Goal: Information Seeking & Learning: Learn about a topic

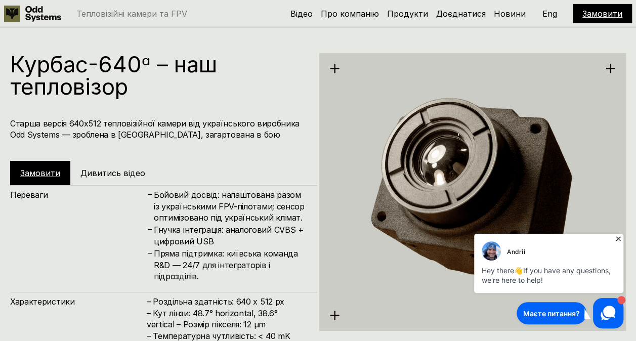
scroll to position [1691, 0]
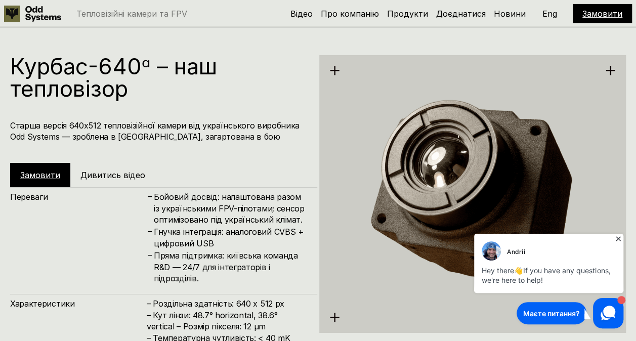
click at [621, 239] on icon at bounding box center [619, 239] width 10 height 10
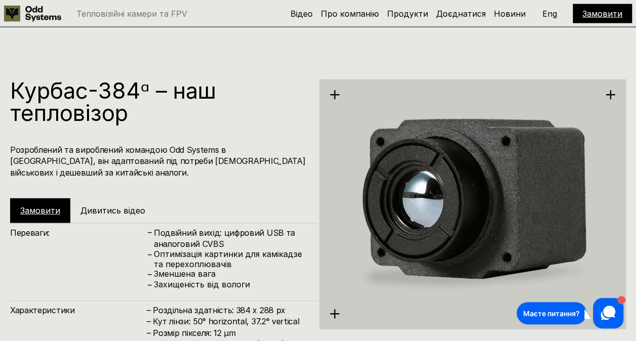
scroll to position [1337, 0]
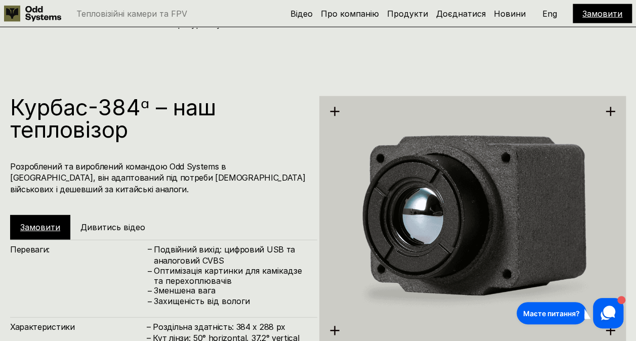
click at [547, 10] on p "Eng" at bounding box center [550, 14] width 15 height 8
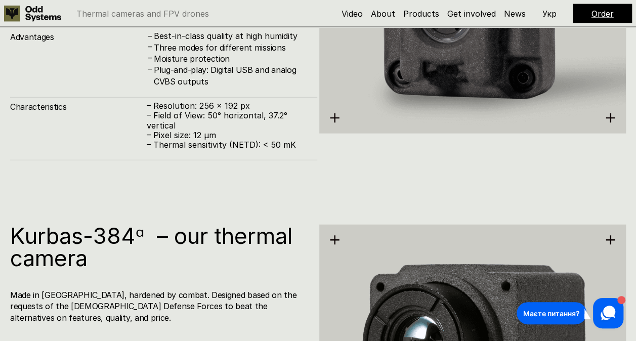
scroll to position [1185, 0]
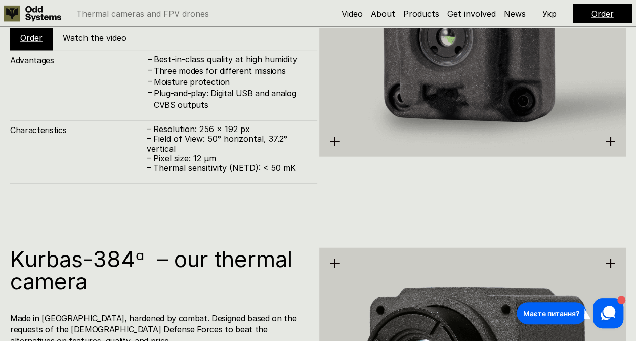
click at [547, 13] on p "Укр" at bounding box center [550, 14] width 14 height 8
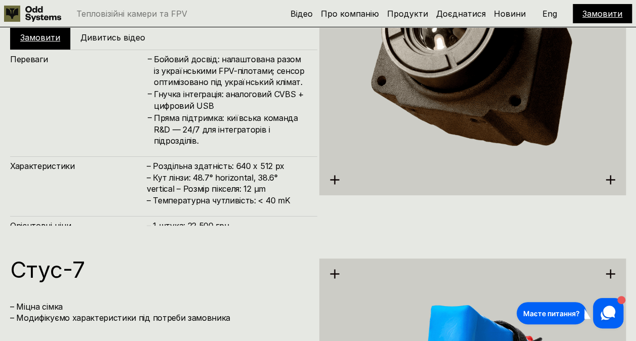
scroll to position [1843, 0]
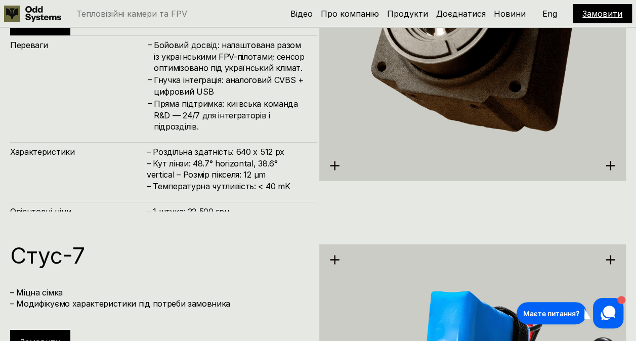
click at [191, 149] on h4 "– Роздільна здатність: 640 x 512 px – Кут лінзи: 48.7° horizontal, 38.6° vertic…" at bounding box center [227, 169] width 160 height 46
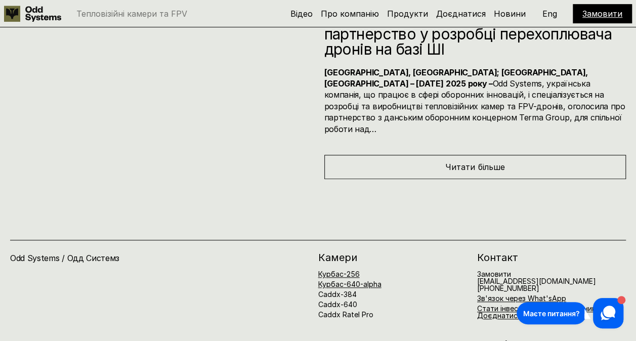
scroll to position [4121, 0]
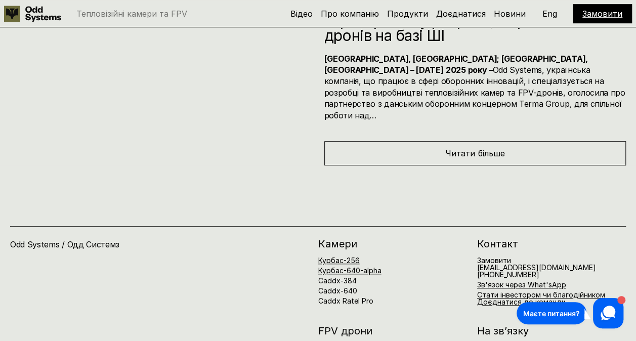
drag, startPoint x: 179, startPoint y: 182, endPoint x: 498, endPoint y: 74, distance: 337.3
click at [498, 74] on h4 "[GEOGRAPHIC_DATA], [GEOGRAPHIC_DATA]; [GEOGRAPHIC_DATA], [GEOGRAPHIC_DATA] – [D…" at bounding box center [476, 87] width 302 height 68
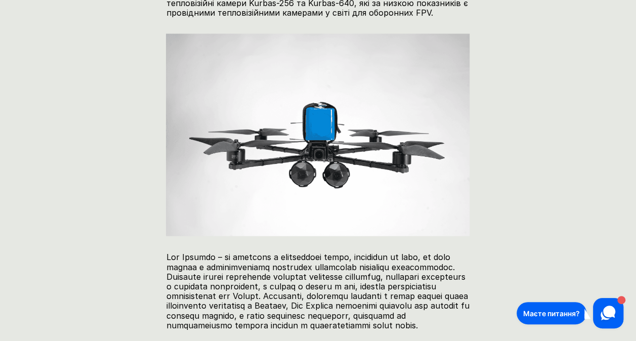
scroll to position [1164, 0]
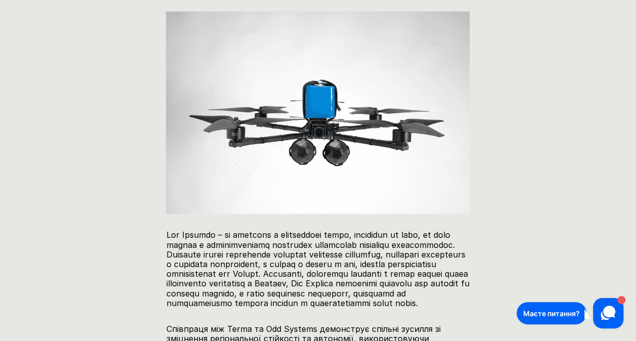
drag, startPoint x: 232, startPoint y: 45, endPoint x: 52, endPoint y: 172, distance: 220.1
click at [52, 172] on div "Тепловізійні камери та FPV Відео Про компанію Продукти Доєднатися Новини Замови…" at bounding box center [318, 96] width 636 height 2520
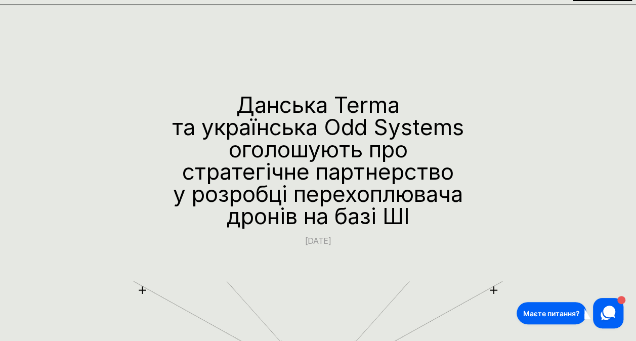
scroll to position [0, 0]
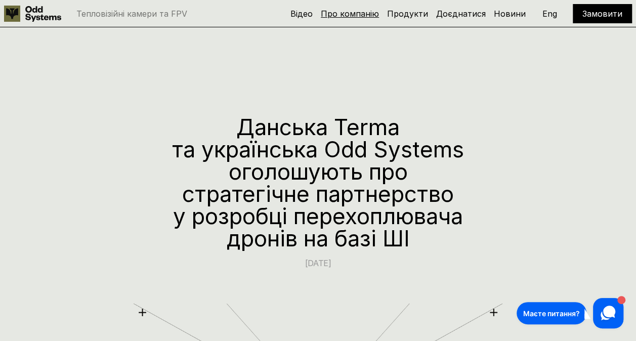
click at [341, 12] on link "Про компанію" at bounding box center [350, 14] width 58 height 10
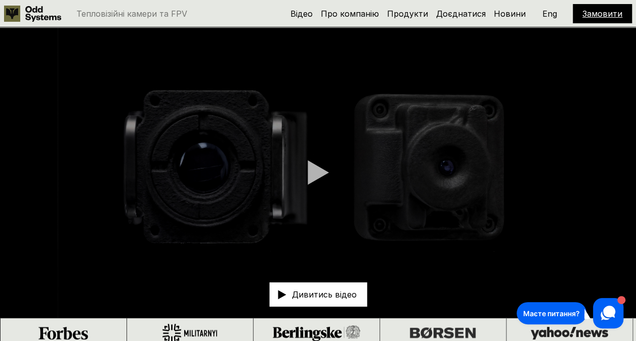
click at [316, 164] on div at bounding box center [318, 172] width 21 height 25
